Goal: Information Seeking & Learning: Learn about a topic

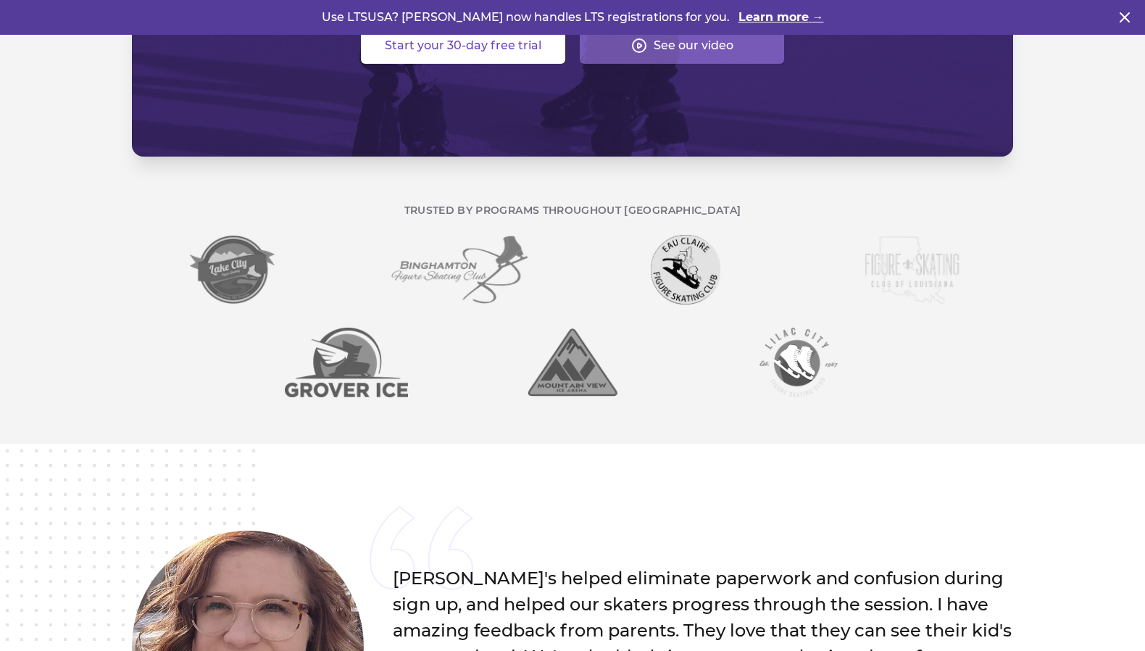
scroll to position [226, 0]
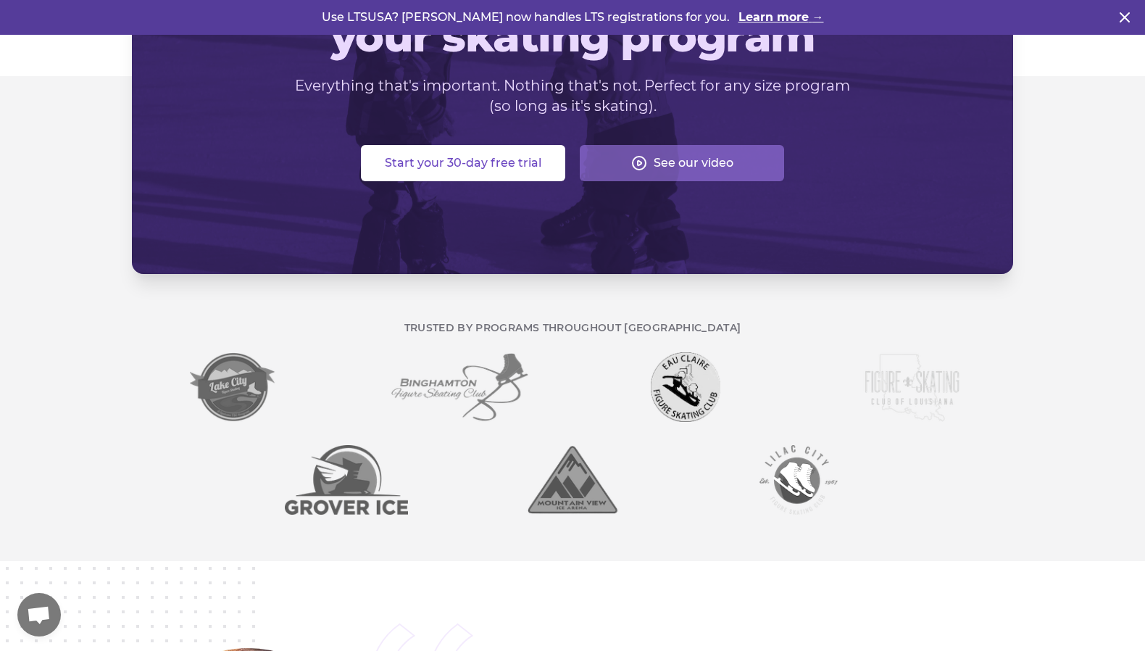
click at [555, 491] on img at bounding box center [572, 480] width 93 height 70
click at [781, 490] on img at bounding box center [799, 480] width 78 height 70
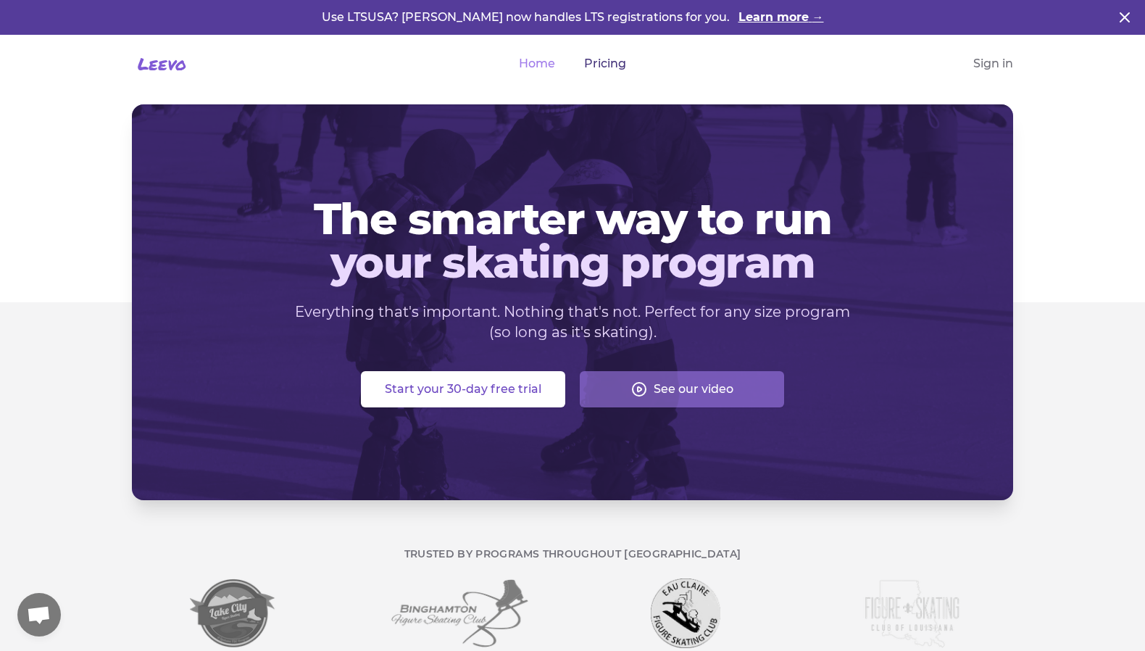
click at [588, 58] on link "Pricing" at bounding box center [605, 63] width 42 height 17
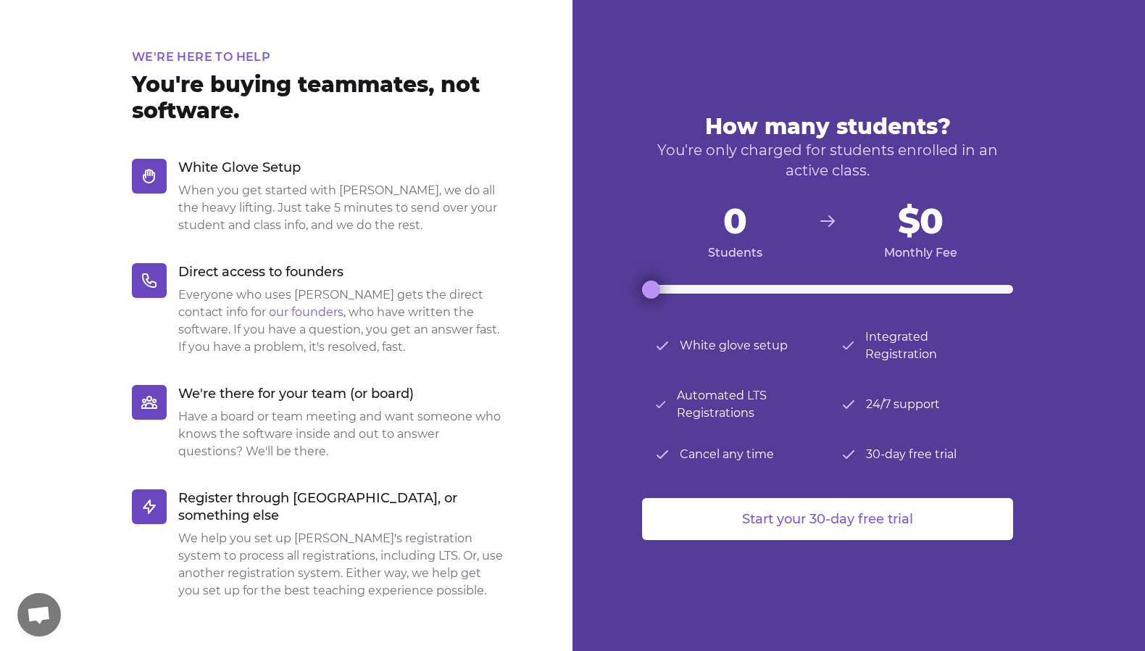
scroll to position [311, 0]
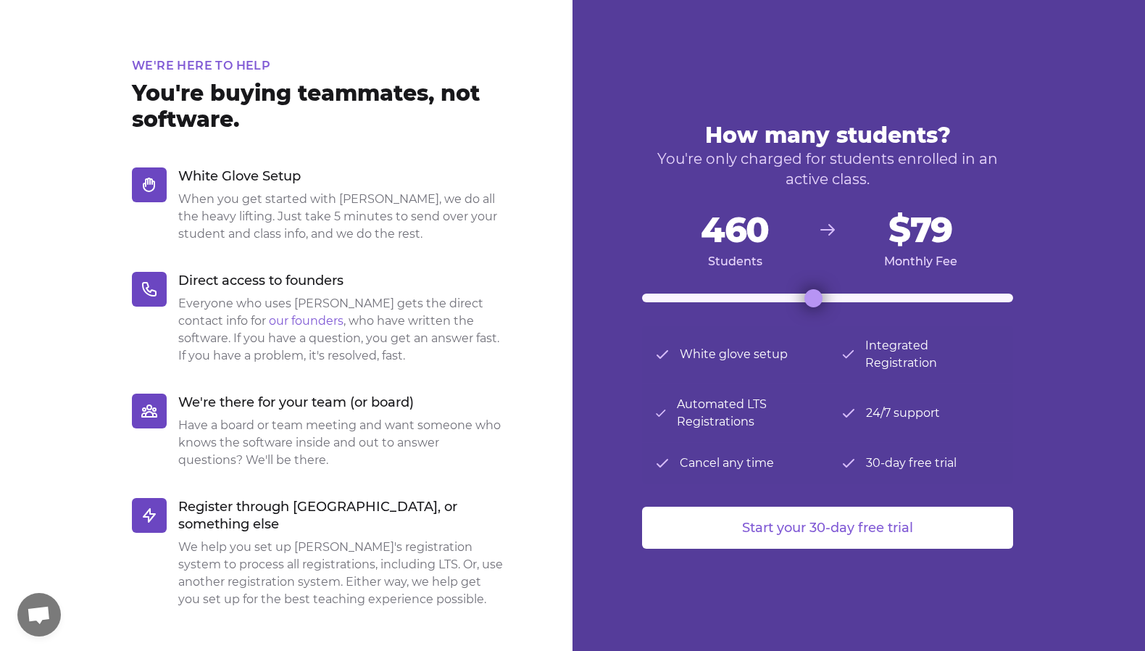
drag, startPoint x: 643, startPoint y: 300, endPoint x: 813, endPoint y: 312, distance: 170.8
type input "460"
click at [813, 302] on input "range" at bounding box center [827, 298] width 371 height 9
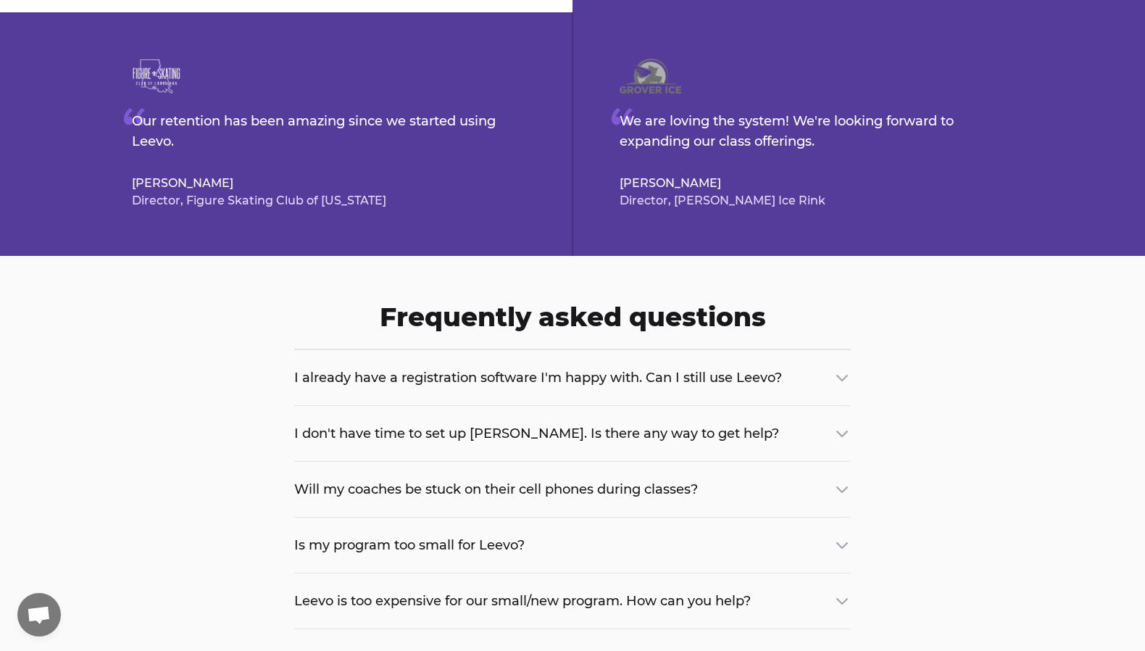
scroll to position [989, 0]
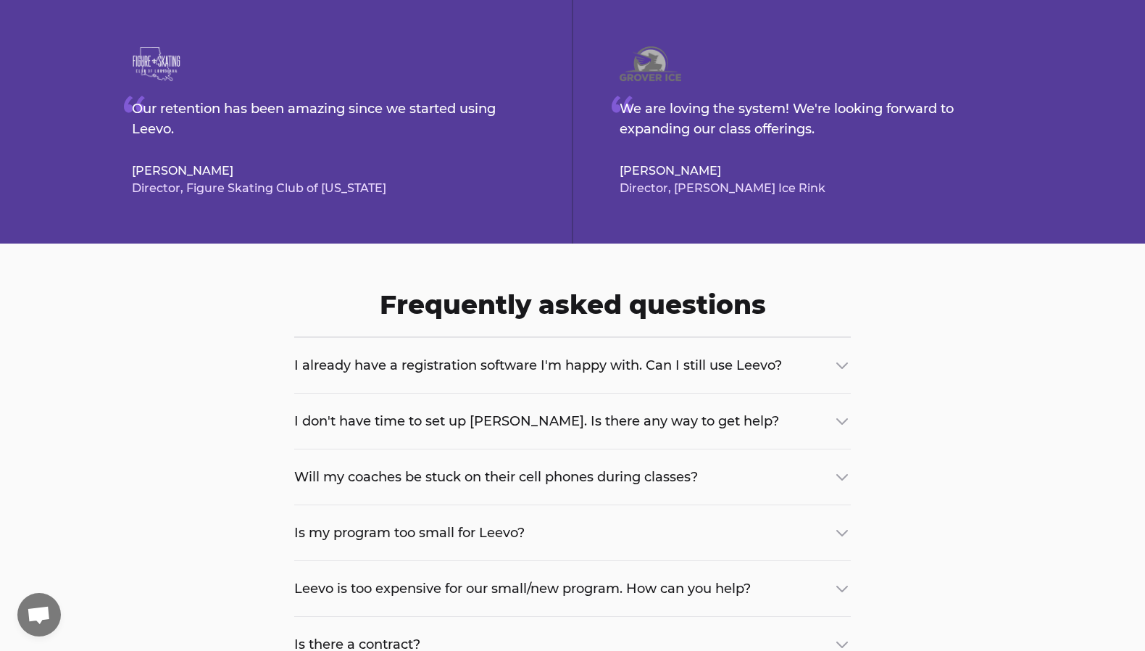
click at [630, 355] on span "I already have a registration software I'm happy with. Can I still use Leevo?" at bounding box center [538, 365] width 488 height 20
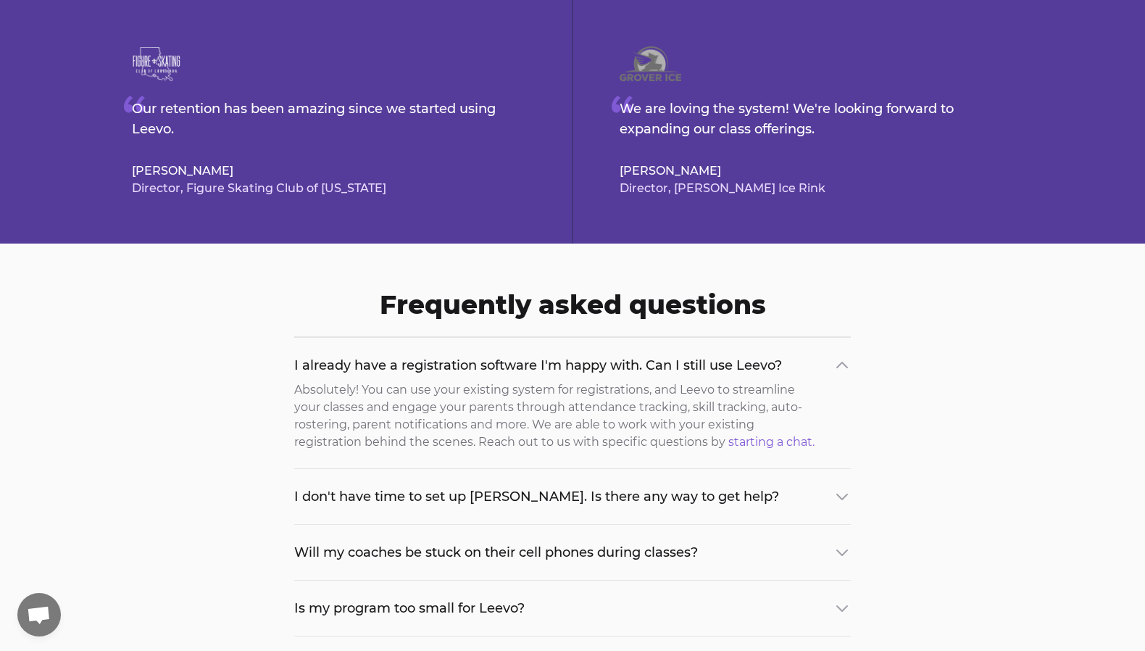
click at [630, 355] on span "I already have a registration software I'm happy with. Can I still use Leevo?" at bounding box center [538, 365] width 488 height 20
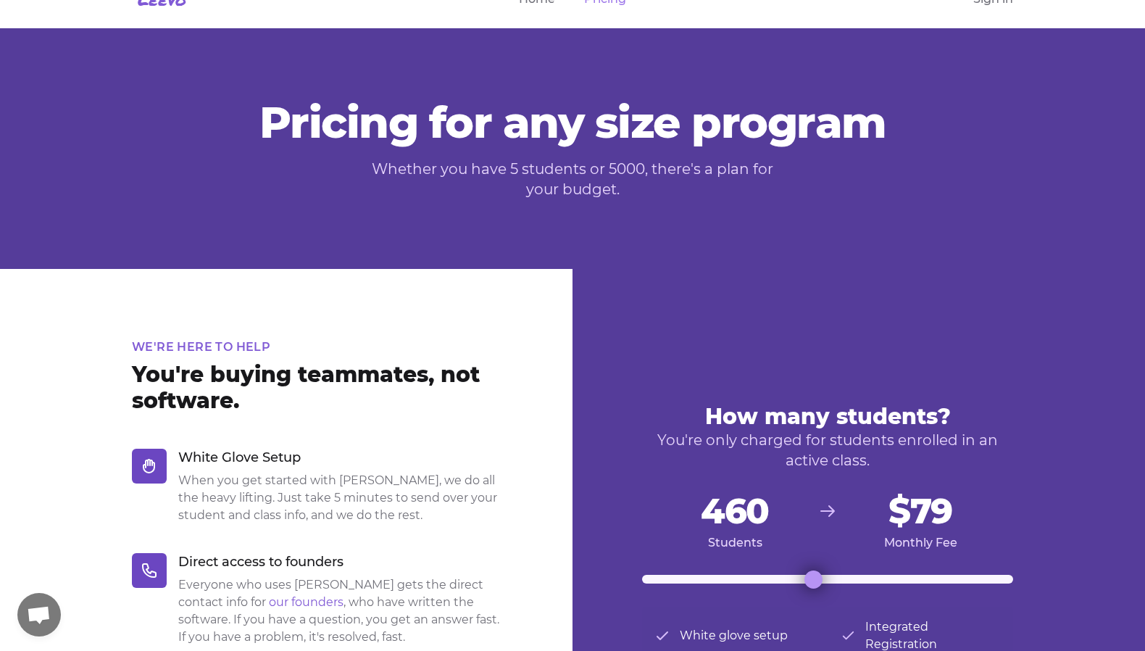
scroll to position [0, 0]
